Goal: Information Seeking & Learning: Learn about a topic

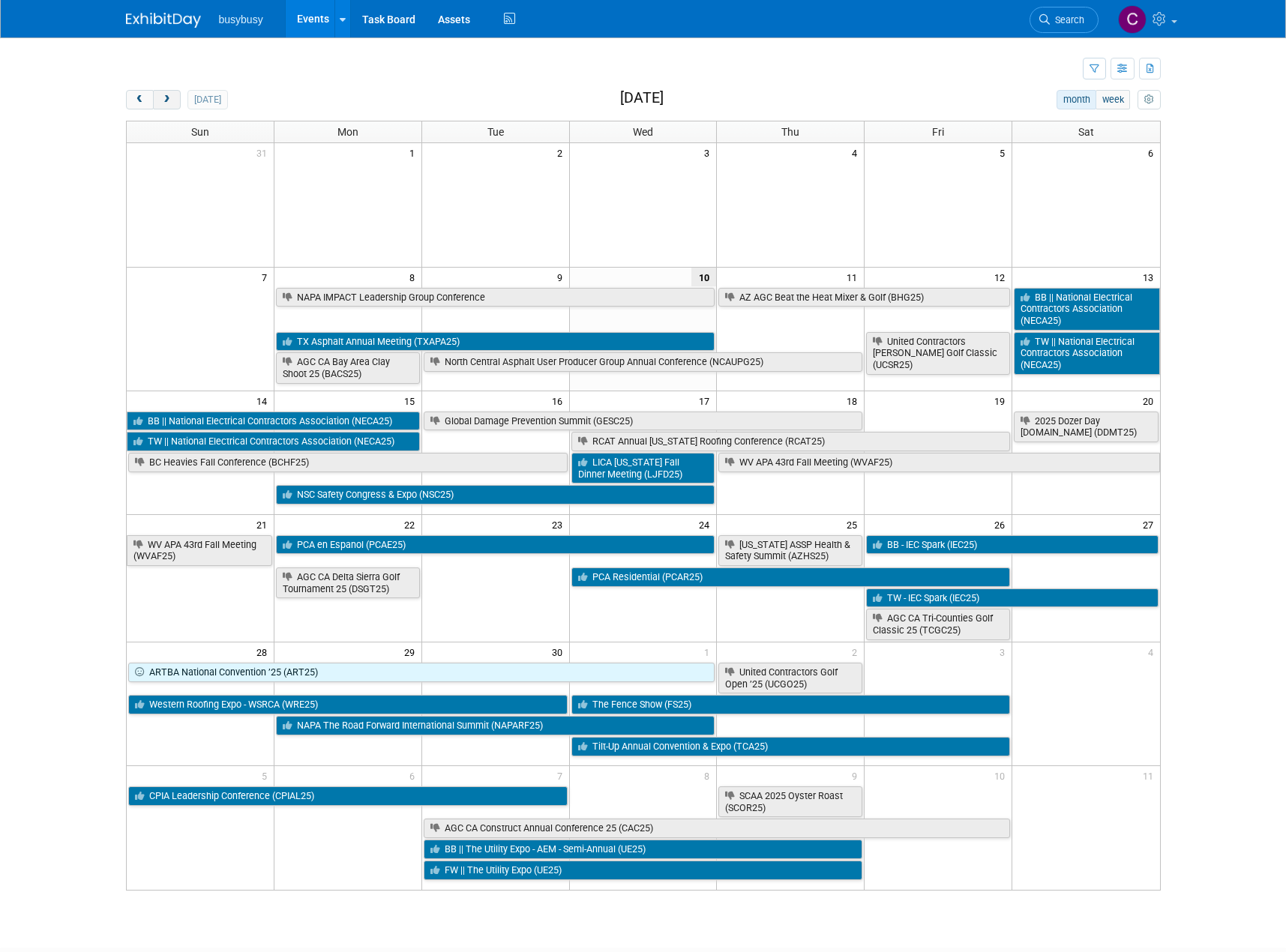
click at [169, 96] on span "next" at bounding box center [167, 100] width 12 height 10
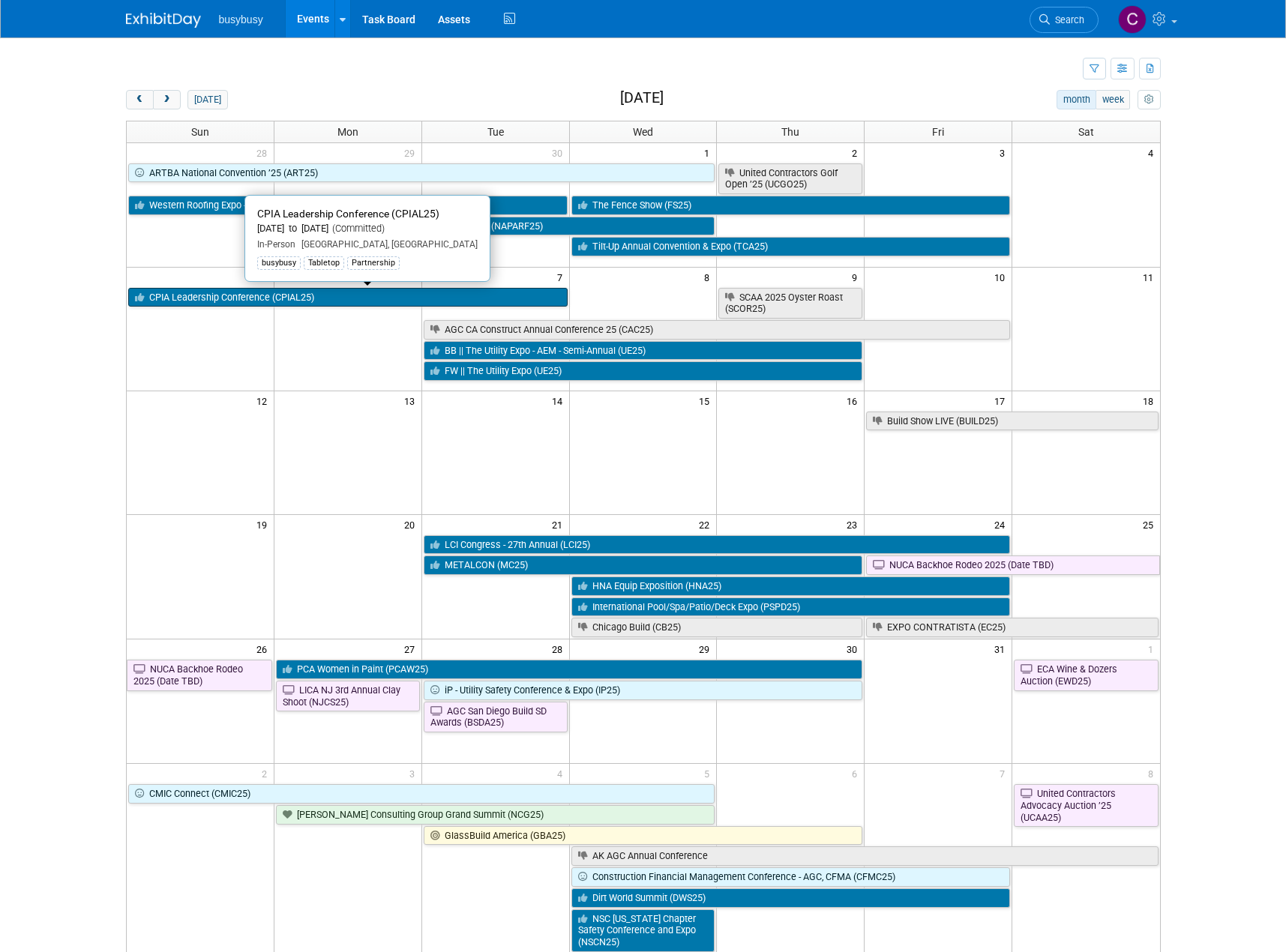
click at [227, 301] on link "CPIA Leadership Conference (CPIAL25)" at bounding box center [348, 297] width 440 height 19
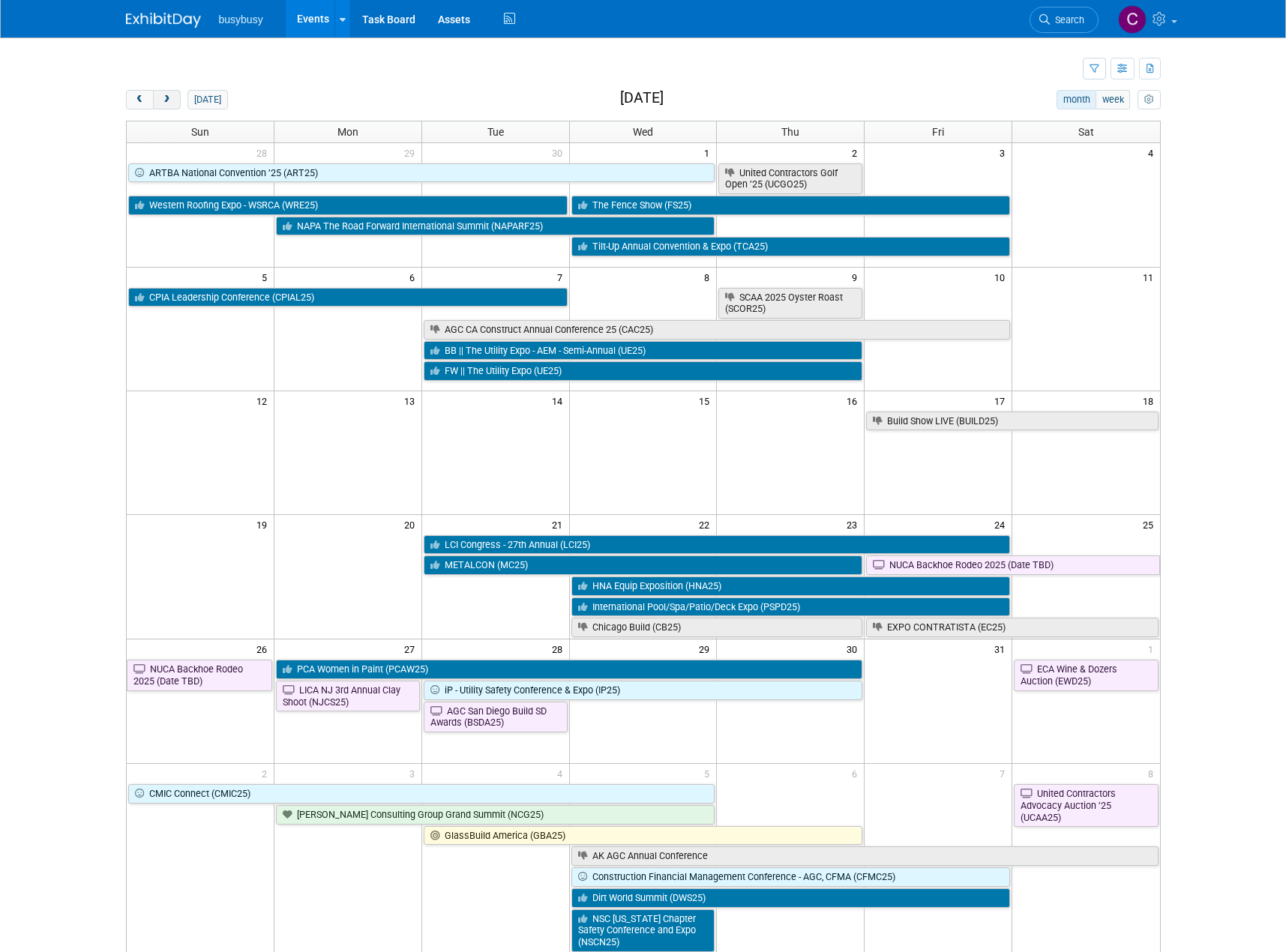
click at [172, 102] on span "next" at bounding box center [167, 100] width 12 height 10
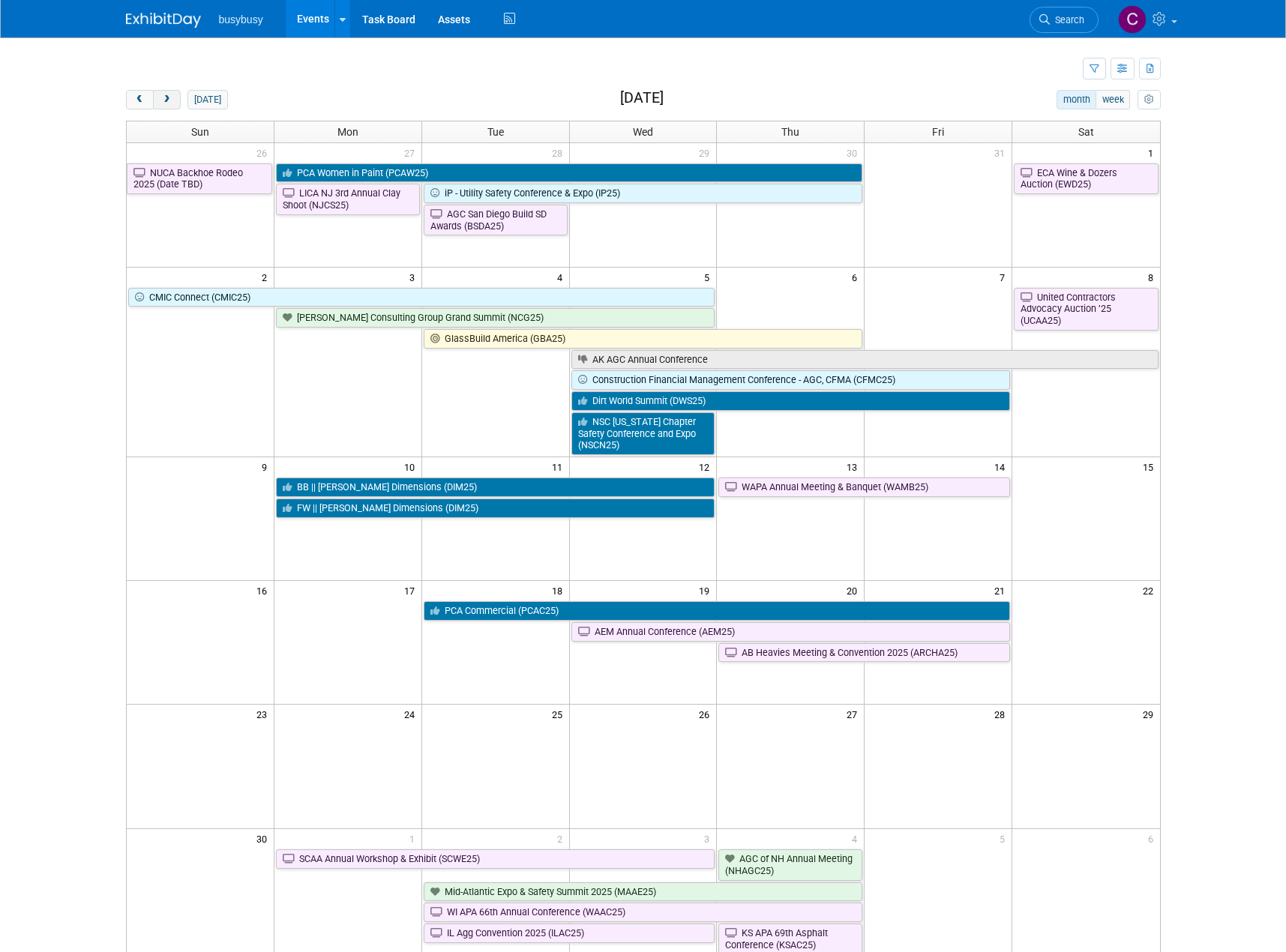
click at [172, 102] on span "next" at bounding box center [167, 100] width 12 height 10
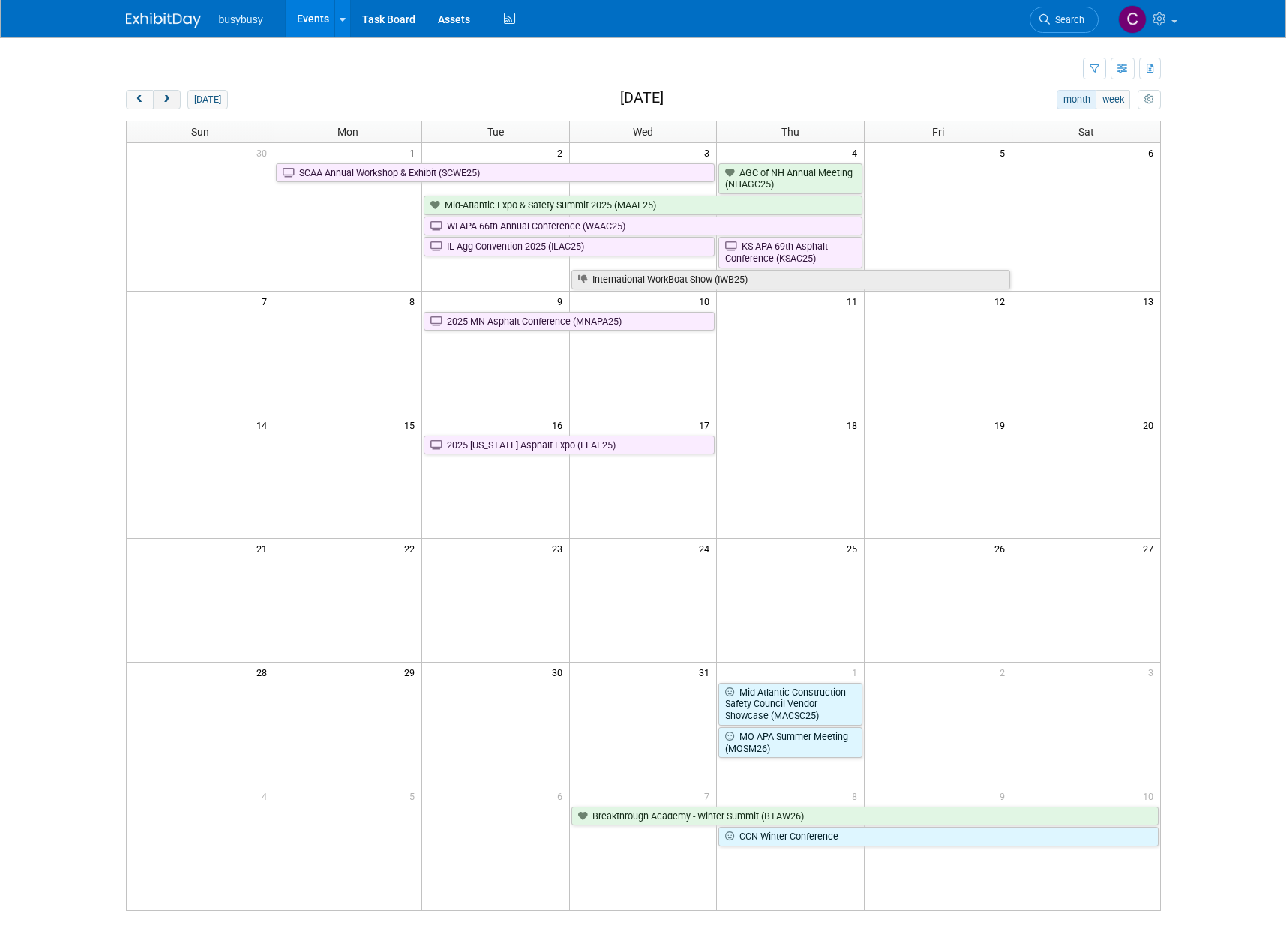
click at [172, 102] on span "next" at bounding box center [167, 100] width 12 height 10
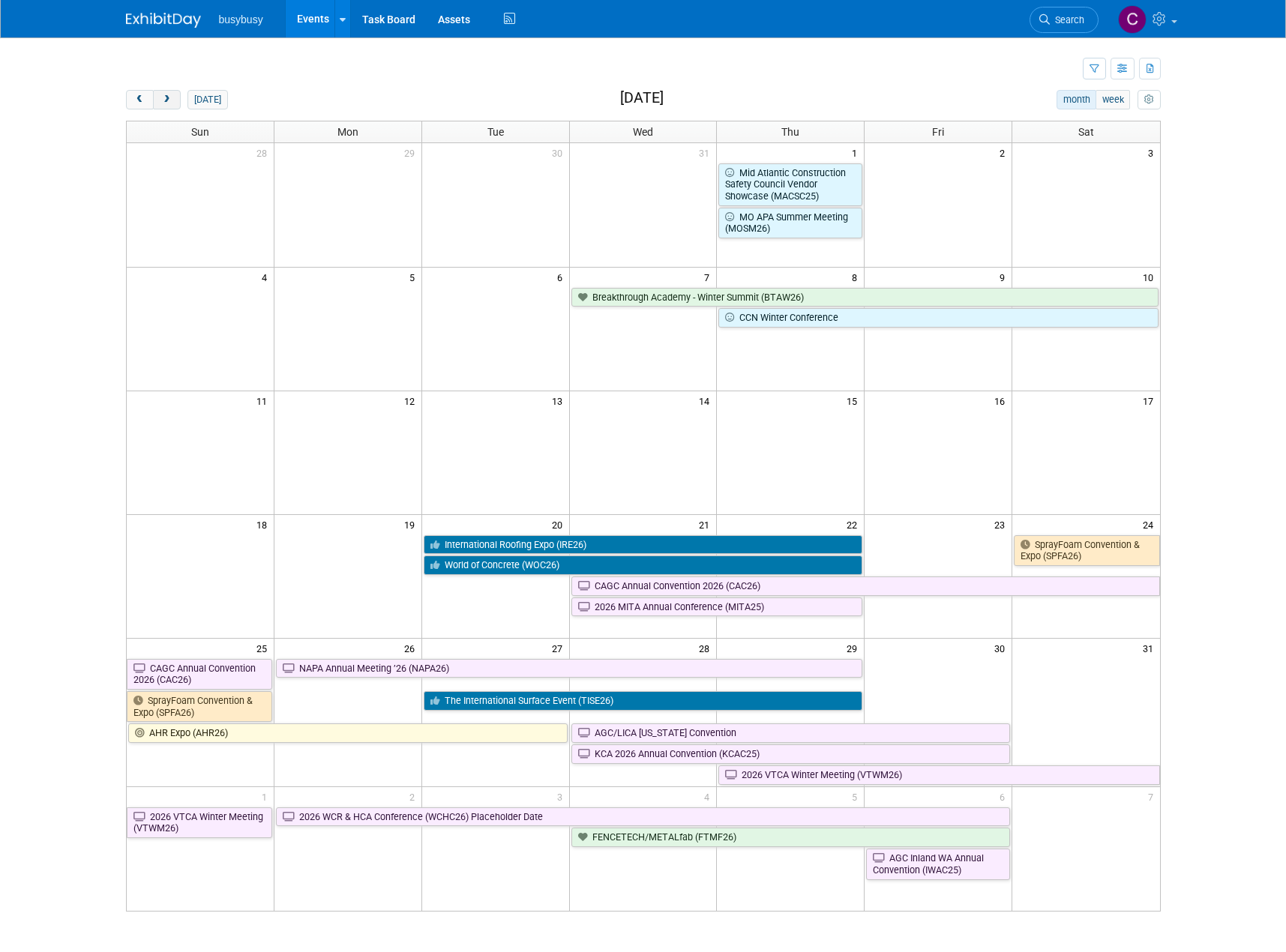
click at [172, 102] on span "next" at bounding box center [167, 100] width 12 height 10
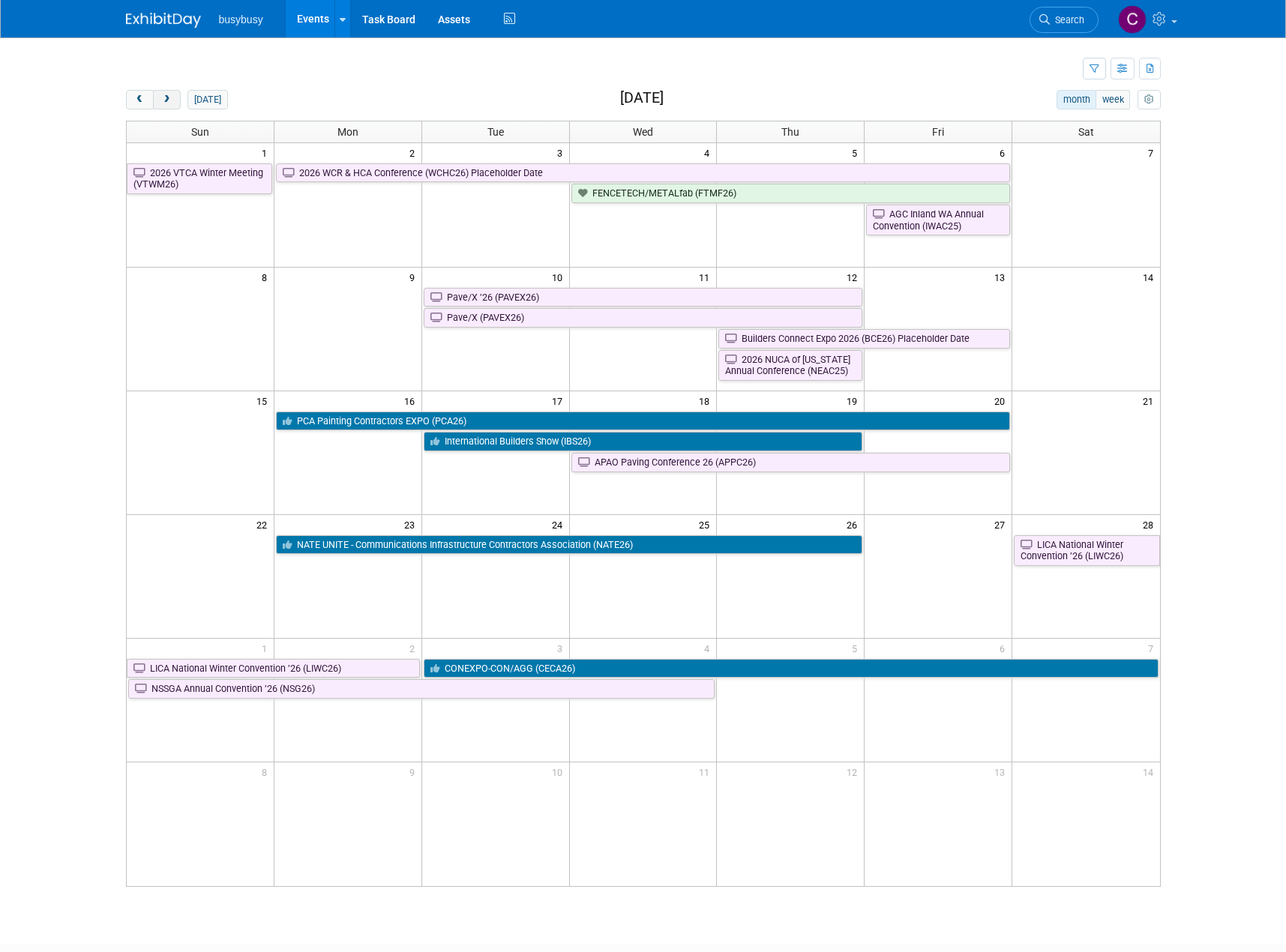
click at [172, 102] on span "next" at bounding box center [167, 100] width 12 height 10
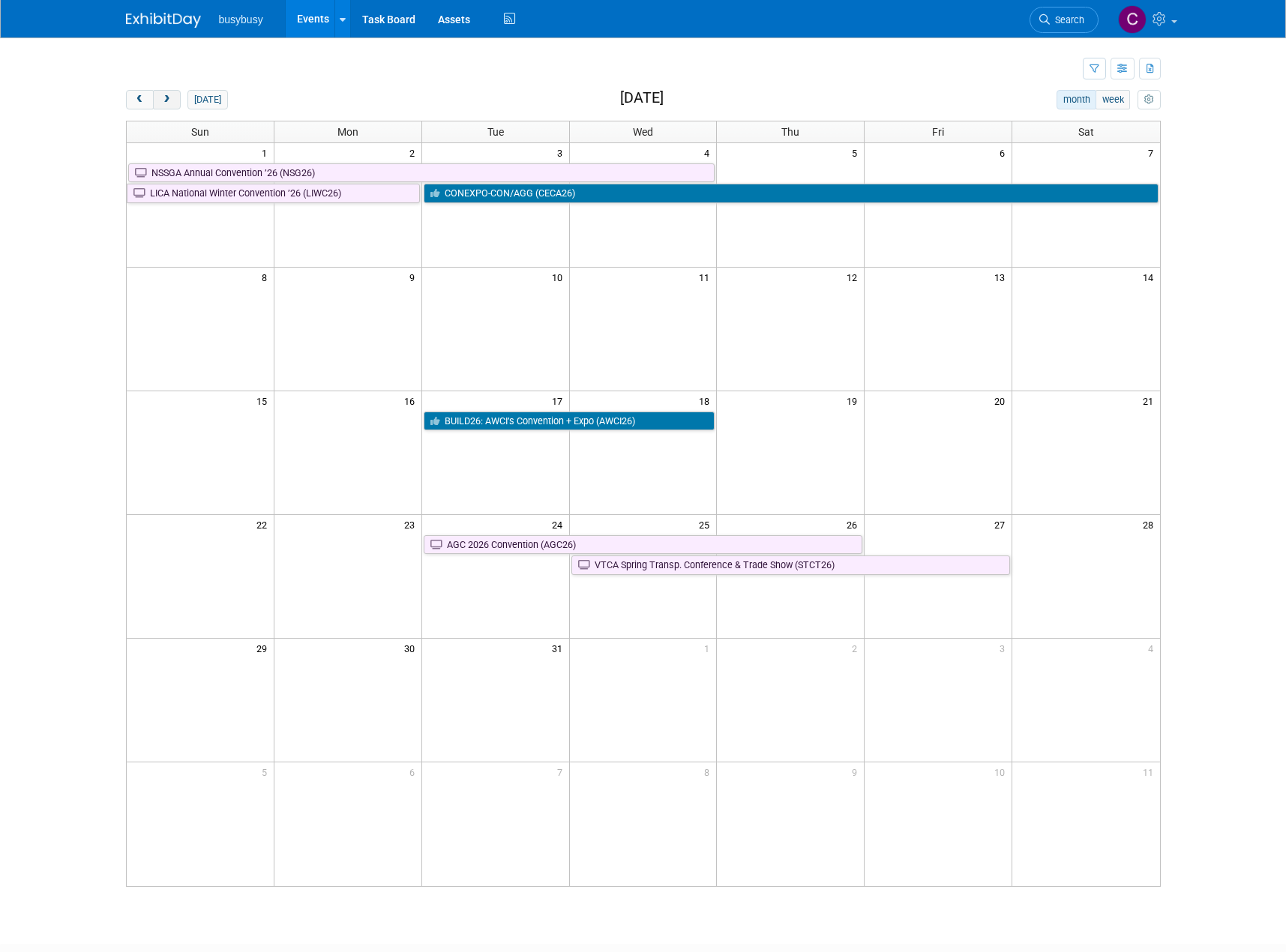
click at [172, 102] on span "next" at bounding box center [167, 100] width 12 height 10
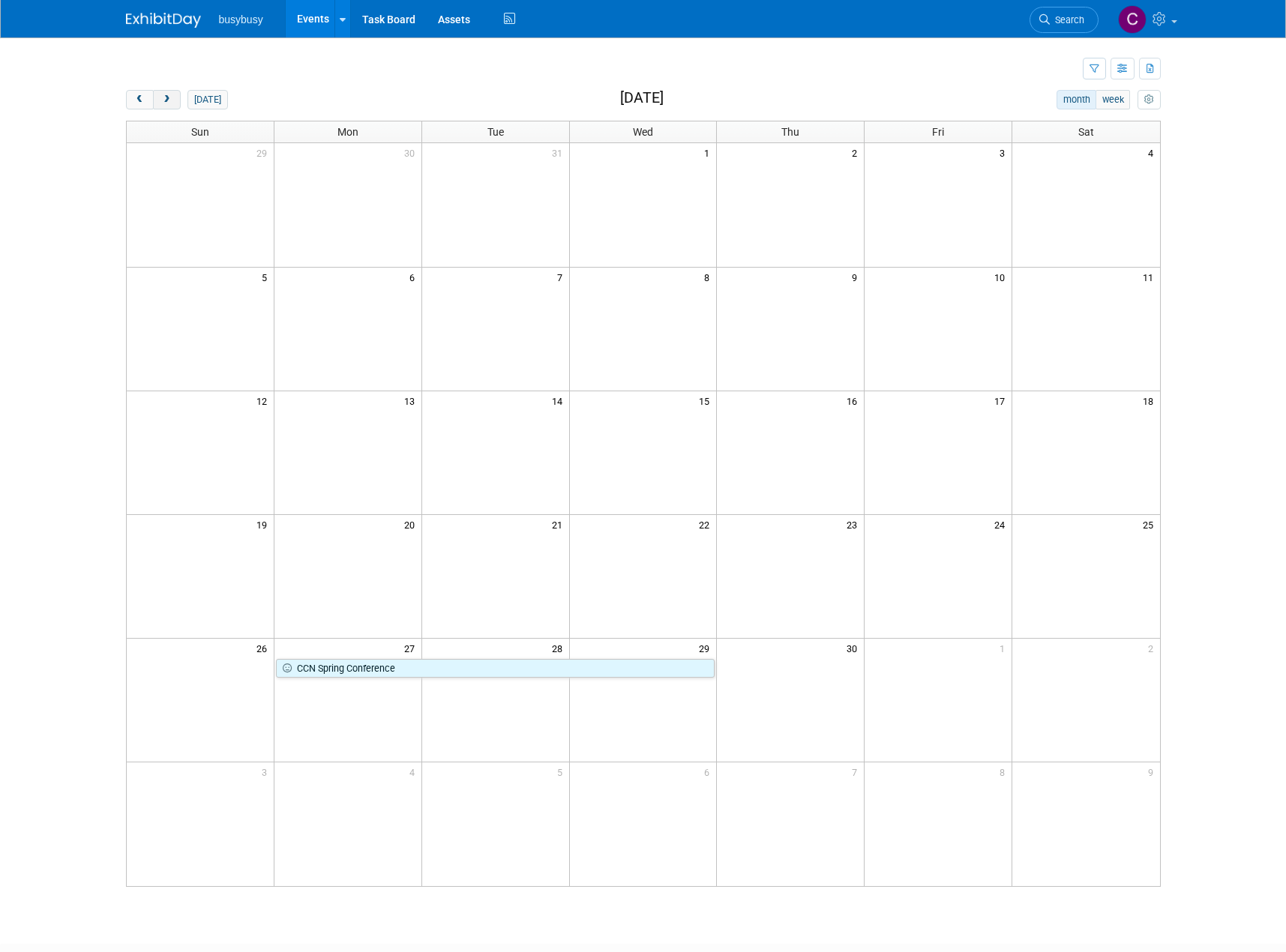
click at [172, 102] on span "next" at bounding box center [167, 100] width 12 height 10
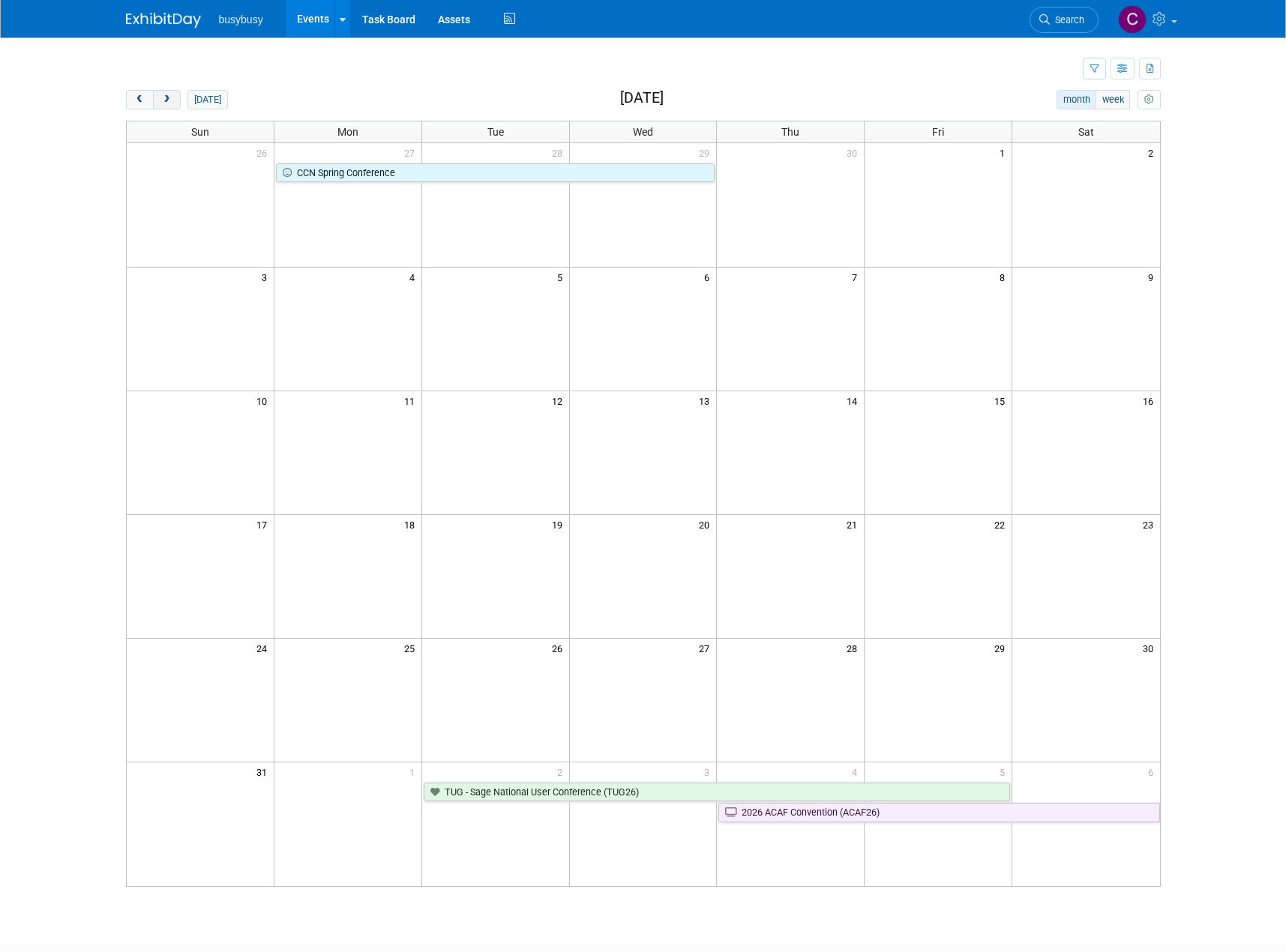
click at [172, 102] on span "next" at bounding box center [167, 100] width 12 height 10
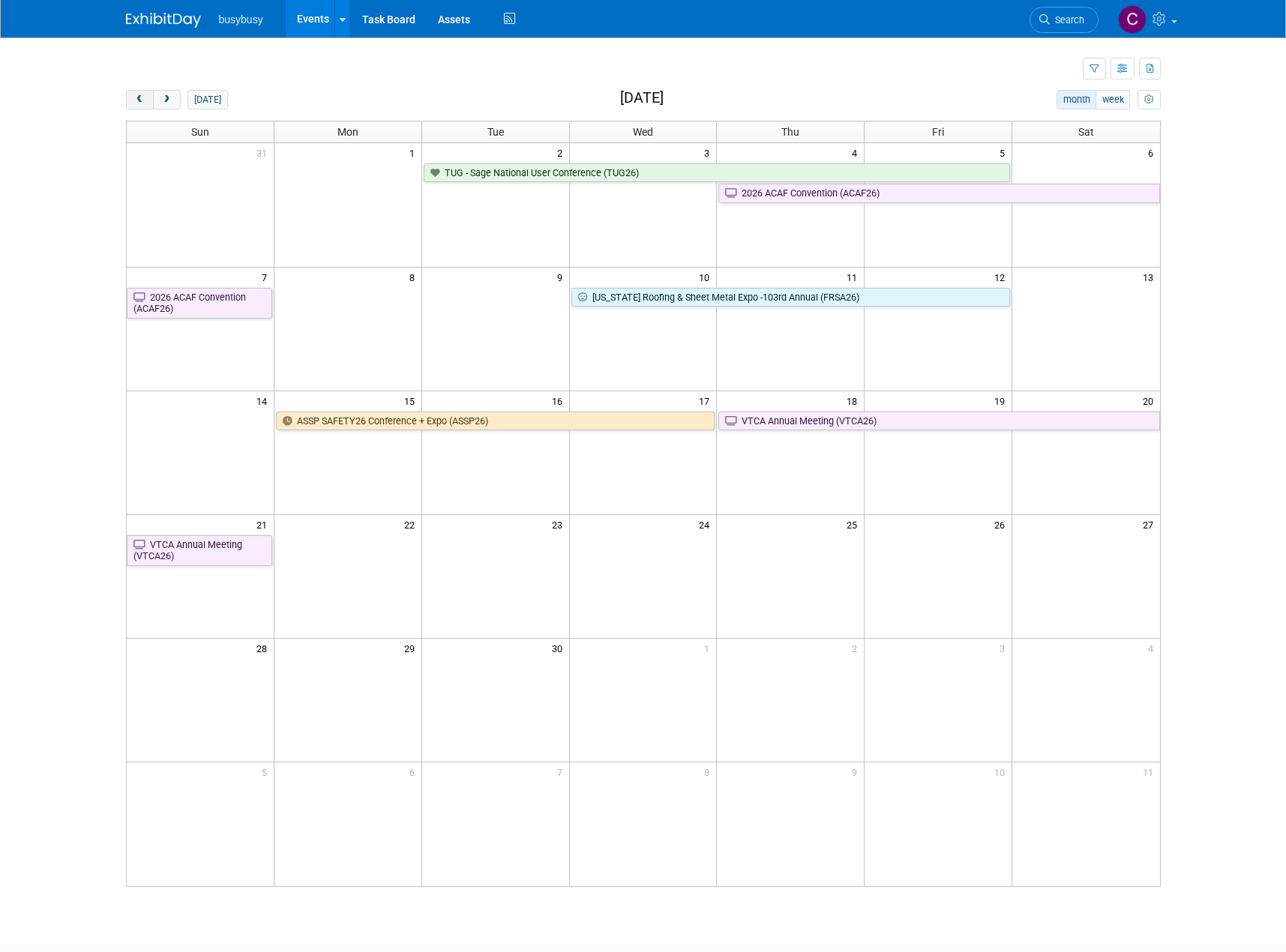
click at [134, 101] on span "prev" at bounding box center [140, 100] width 12 height 10
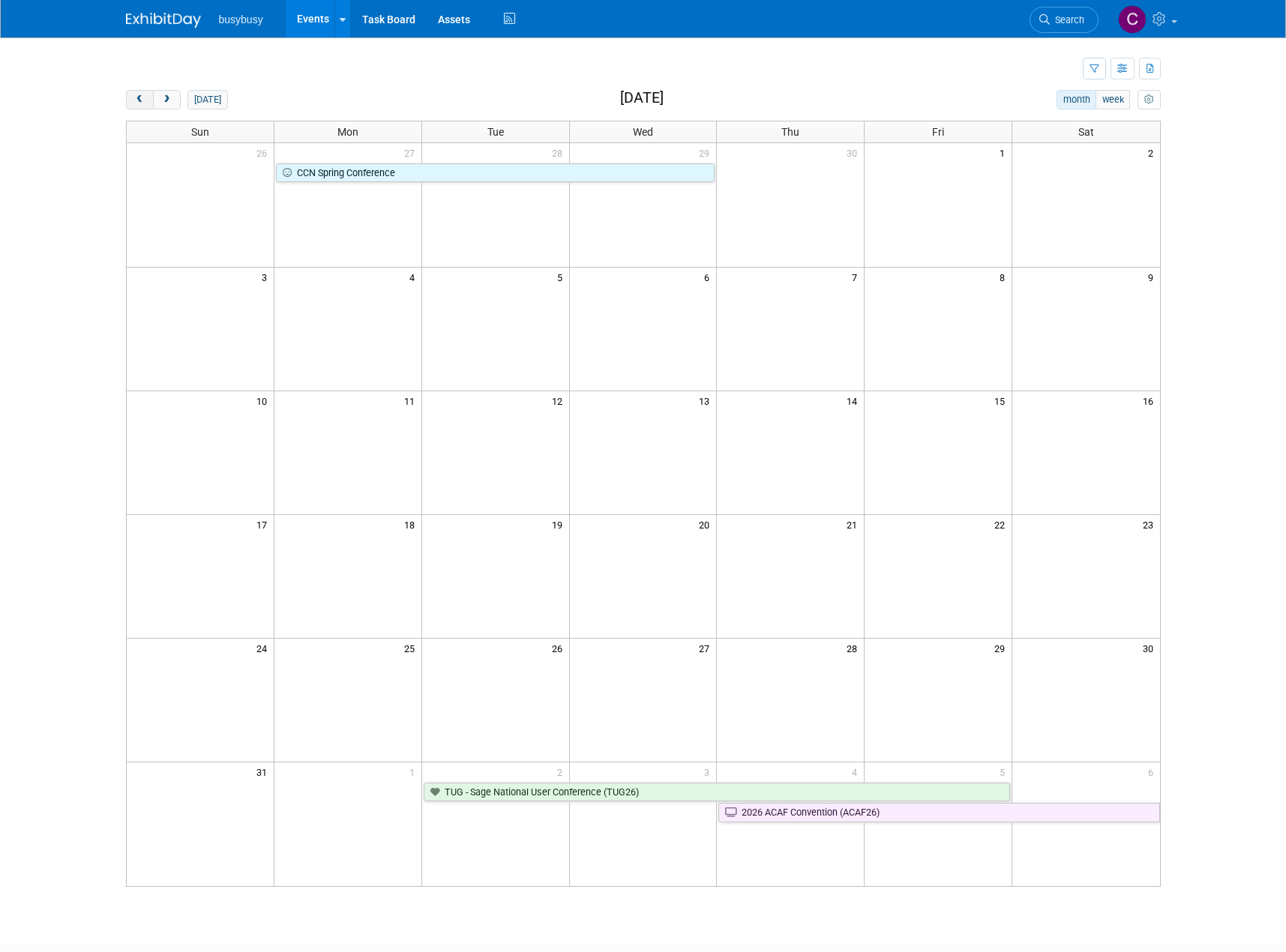
click at [134, 101] on span "prev" at bounding box center [140, 100] width 12 height 10
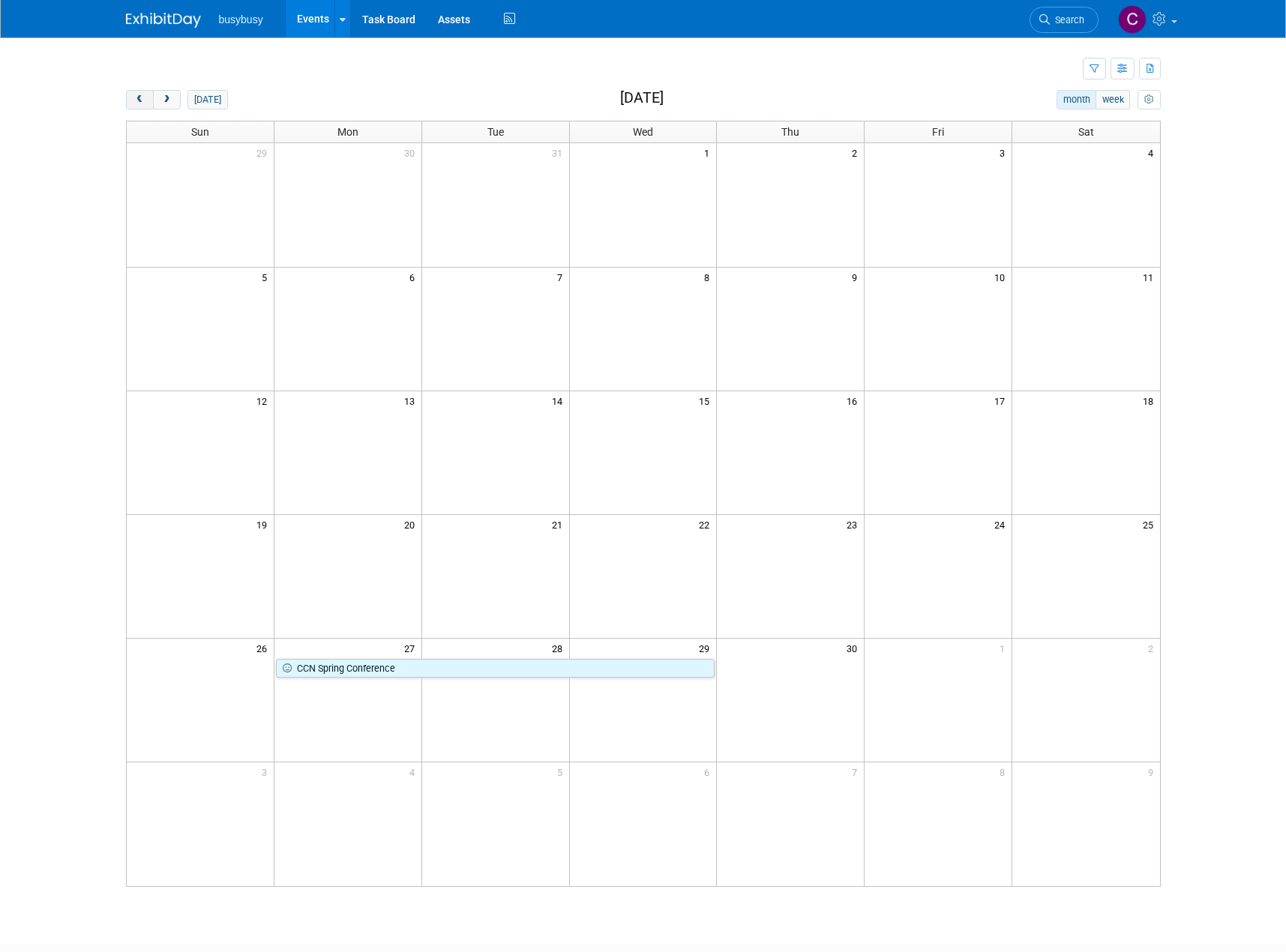
click at [134, 101] on span "prev" at bounding box center [140, 100] width 12 height 10
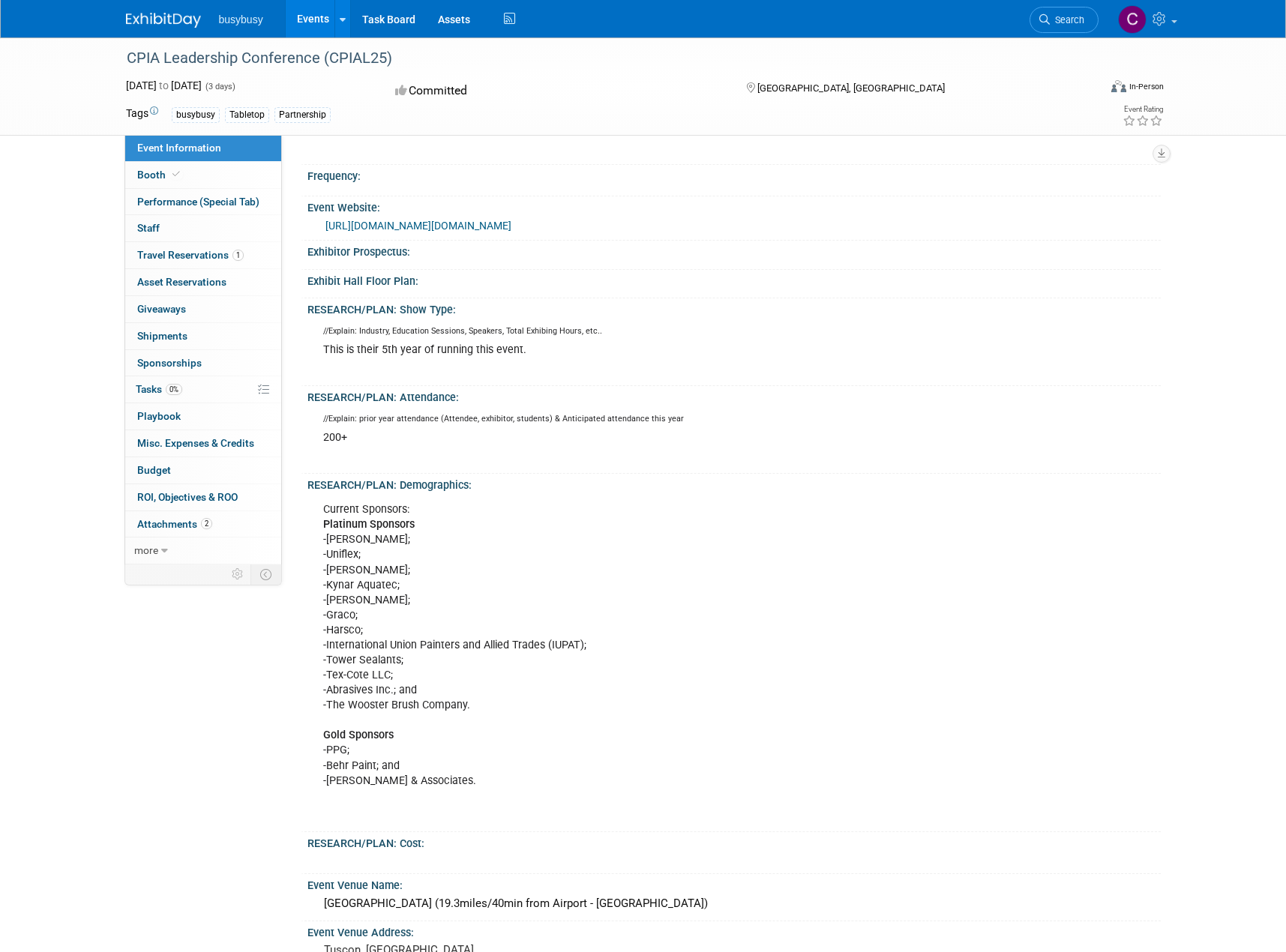
scroll to position [375, 0]
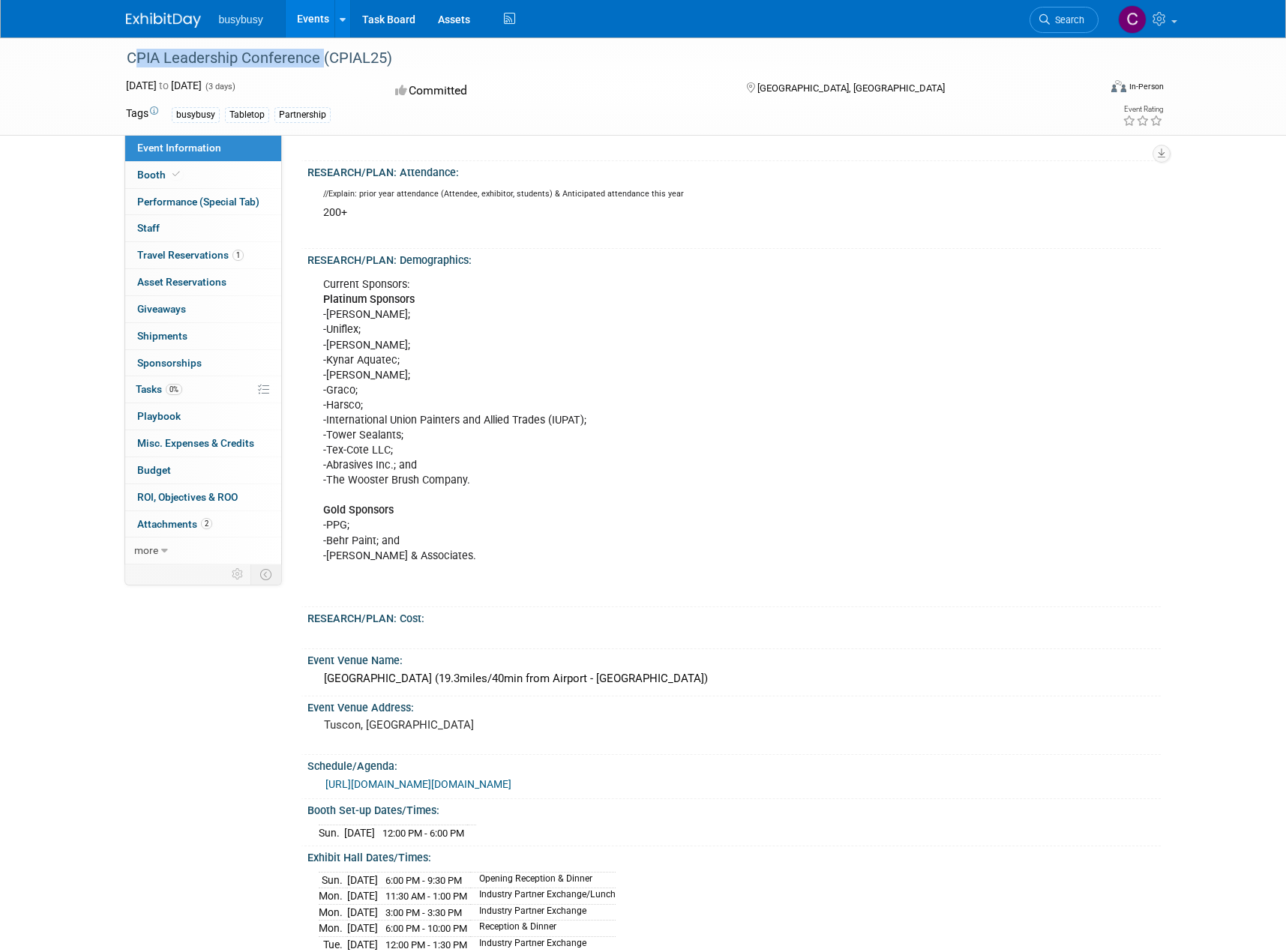
drag, startPoint x: 125, startPoint y: 56, endPoint x: 318, endPoint y: 65, distance: 193.2
click at [318, 65] on div "CPIA Leadership Conference (CPIAL25)" at bounding box center [598, 58] width 954 height 27
copy div "CPIA Leadership Conference"
